Goal: Information Seeking & Learning: Check status

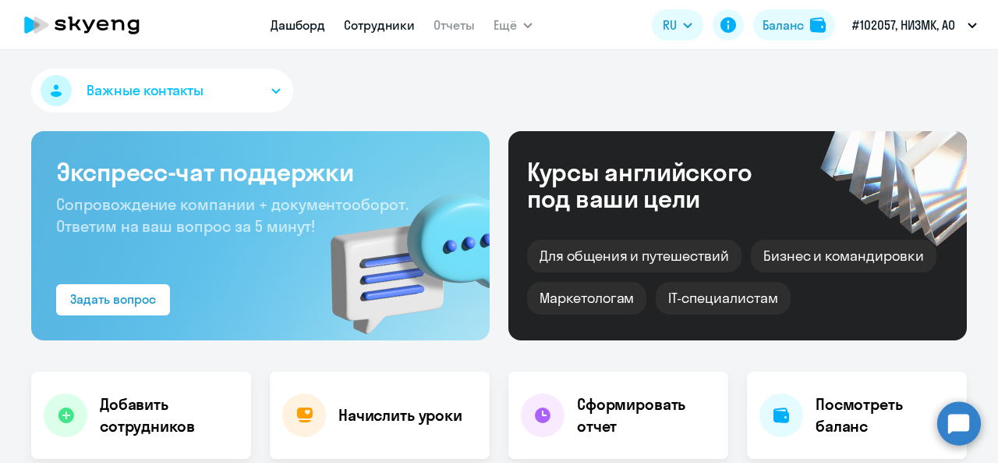
select select "30"
click at [438, 25] on link "Отчеты" at bounding box center [454, 25] width 41 height 16
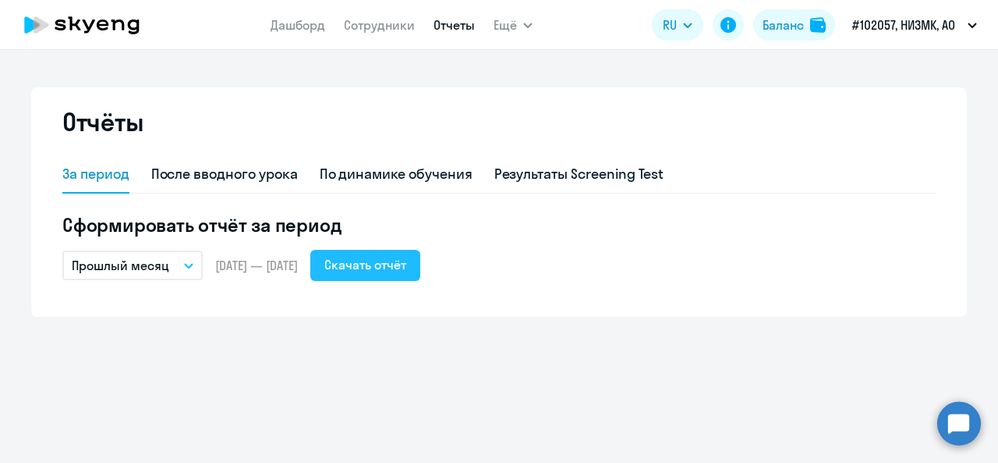
click at [387, 270] on div "Скачать отчёт" at bounding box center [365, 264] width 82 height 19
click at [404, 30] on link "Сотрудники" at bounding box center [379, 25] width 71 height 16
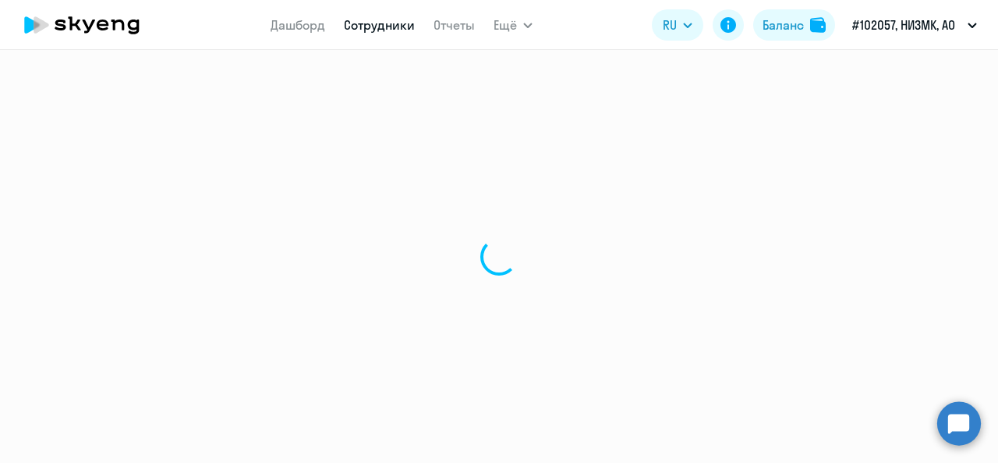
select select "30"
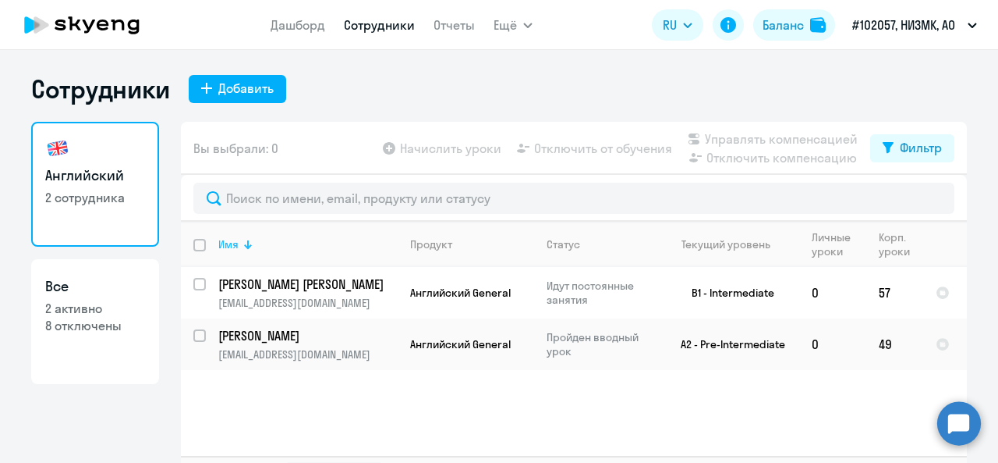
scroll to position [36, 0]
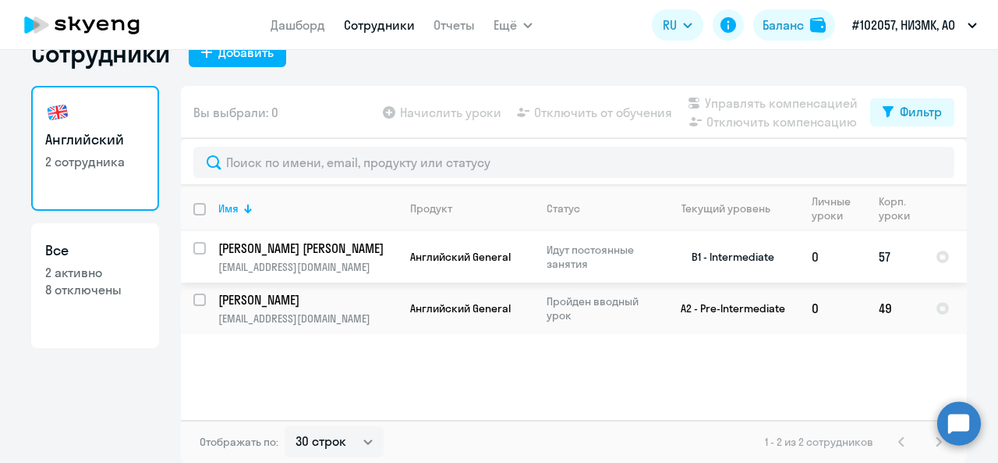
click at [319, 249] on p "[PERSON_NAME] [PERSON_NAME]" at bounding box center [306, 247] width 176 height 17
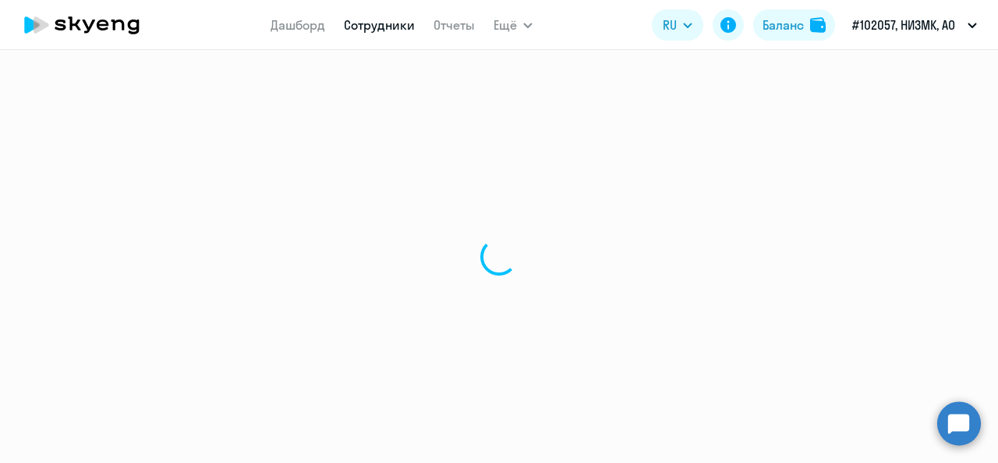
select select "english"
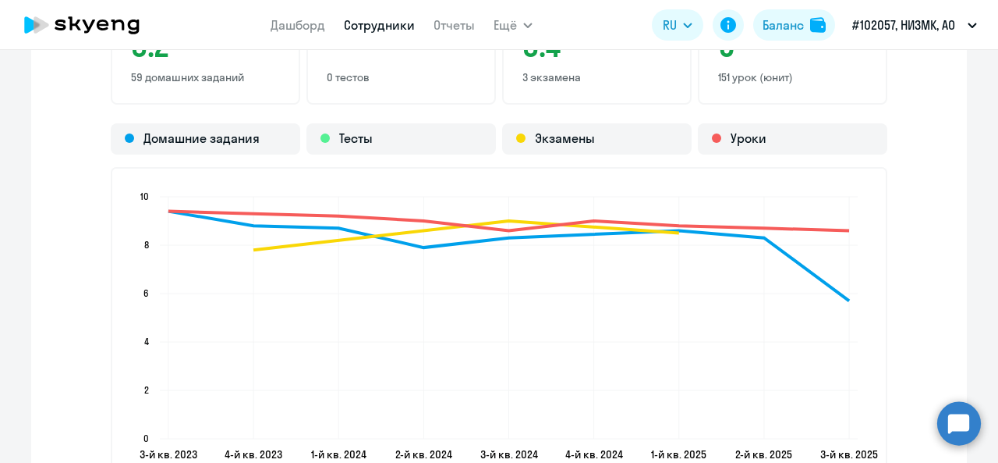
scroll to position [1950, 0]
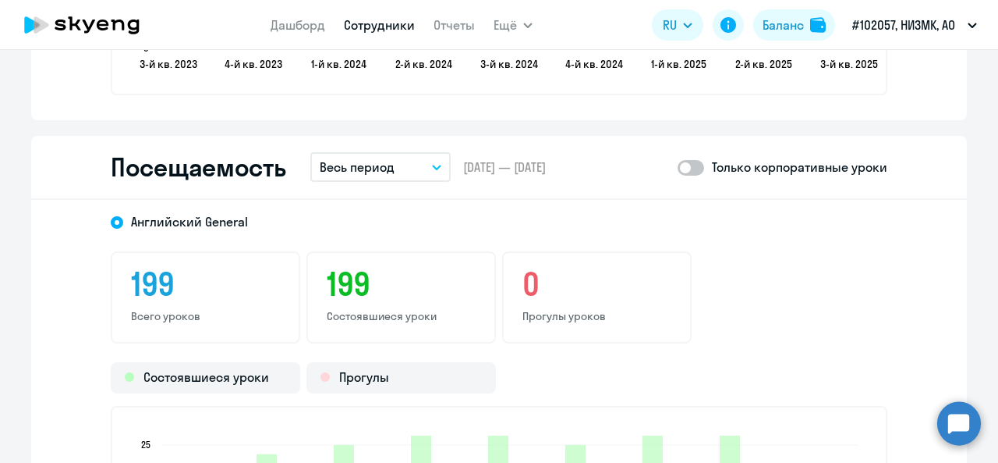
click at [400, 174] on button "Весь период" at bounding box center [380, 167] width 140 height 30
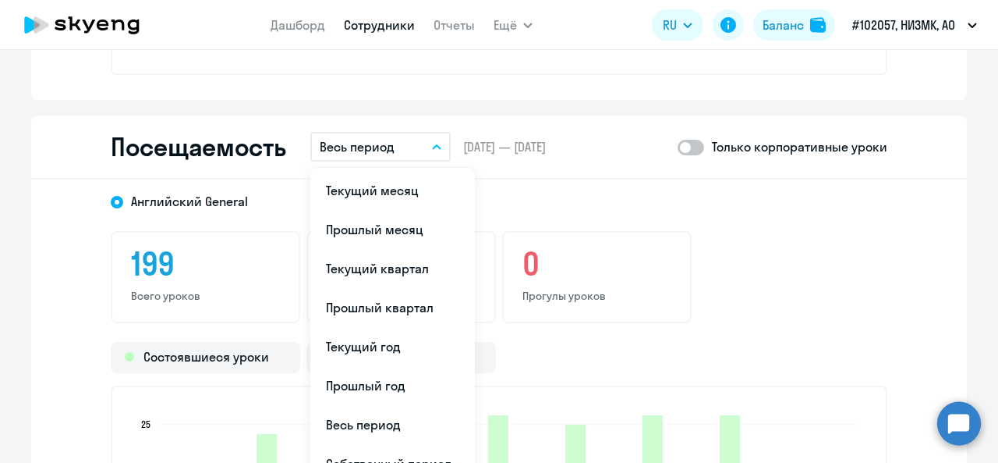
scroll to position [2055, 0]
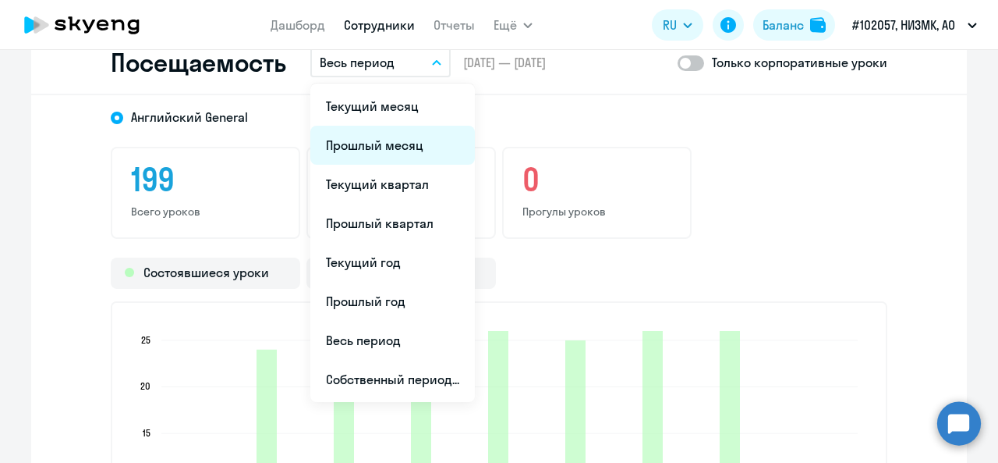
click at [417, 147] on li "Прошлый месяц" at bounding box center [392, 145] width 165 height 39
